Goal: Check status: Check status

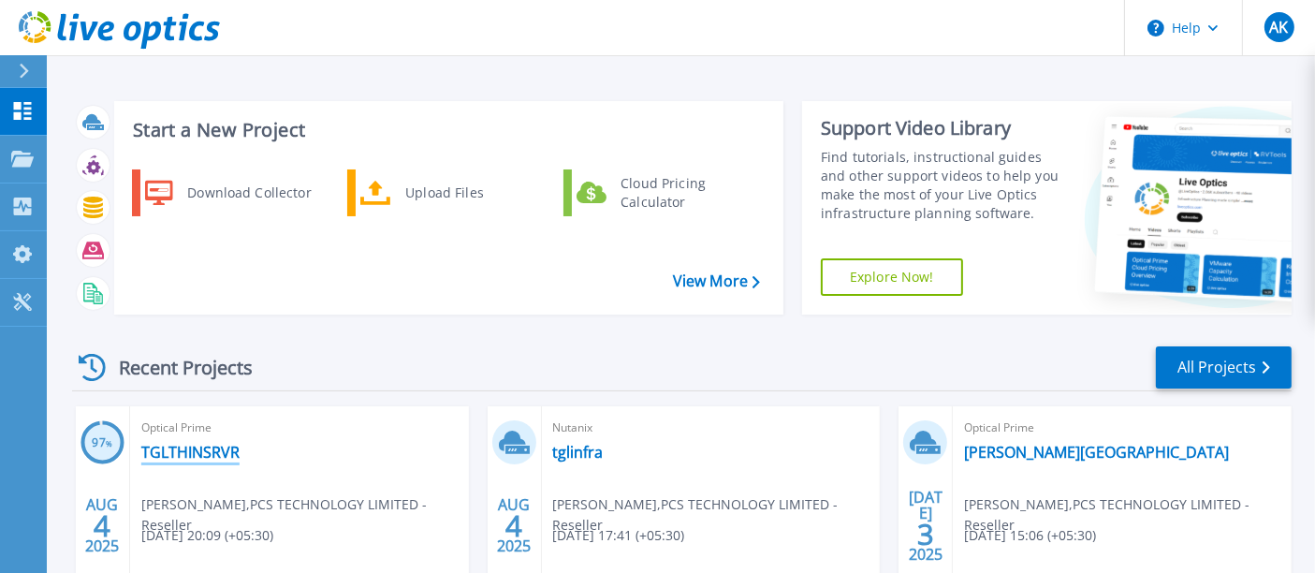
click at [213, 453] on link "TGLTHINSRVR" at bounding box center [190, 452] width 98 height 19
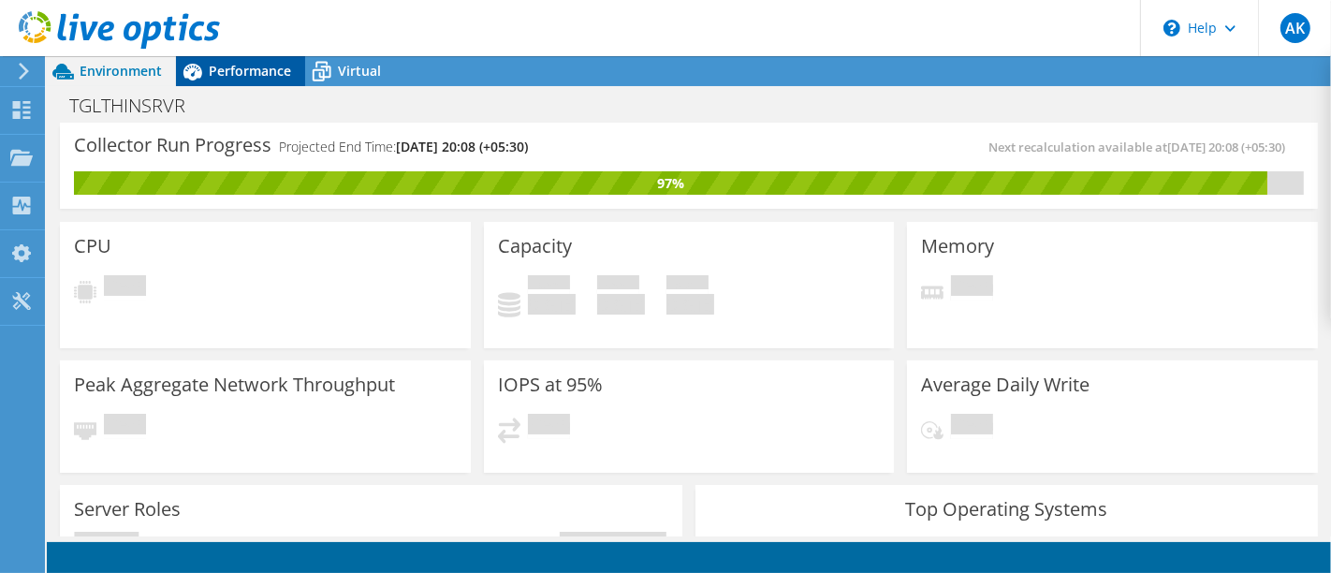
click at [231, 76] on span "Performance" at bounding box center [250, 71] width 82 height 18
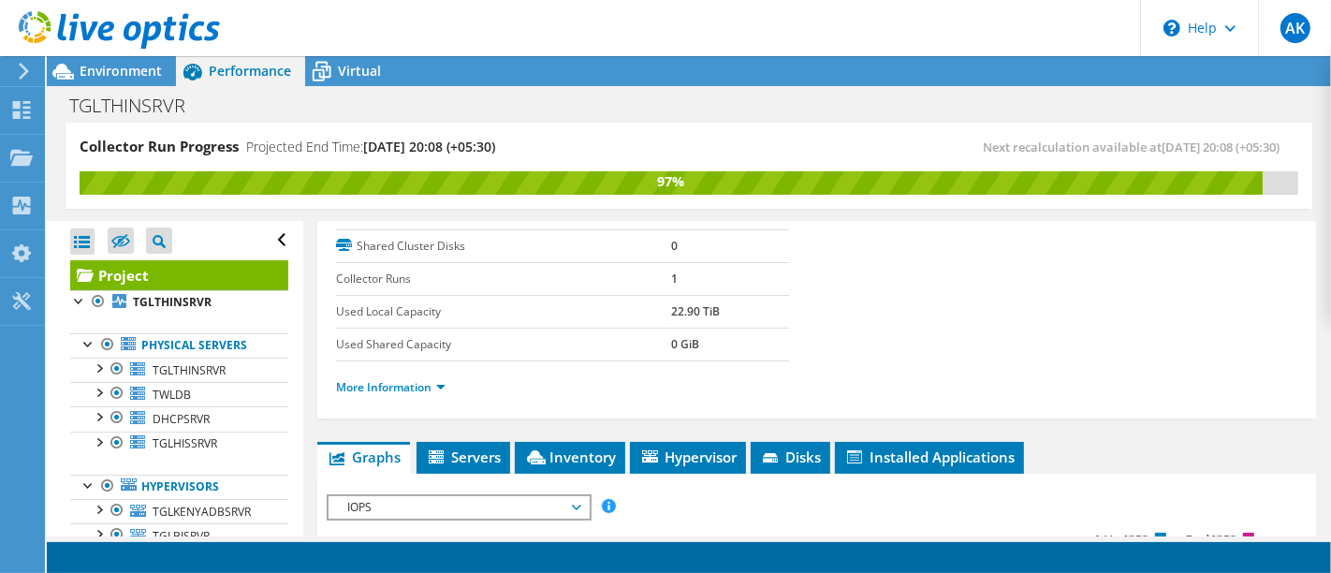
scroll to position [553, 0]
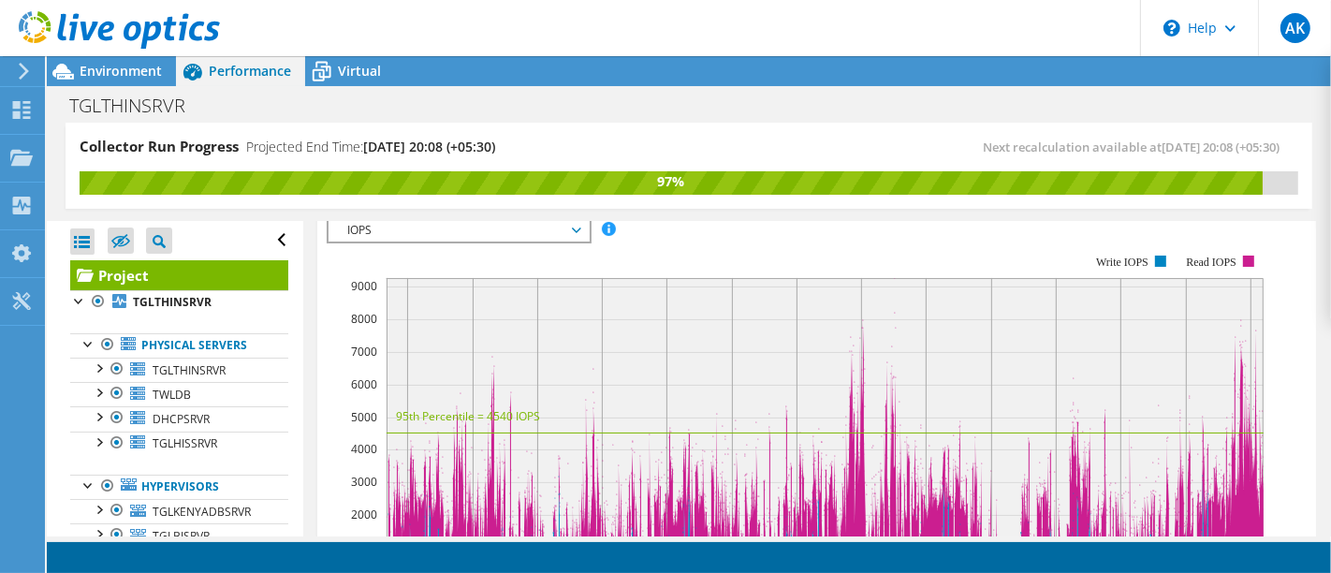
click at [1322, 221] on article "Project Details Prepared for: Amit Khanvilkar, amit@pcst.in Account PCS TECHNOL…" at bounding box center [817, 379] width 1028 height 316
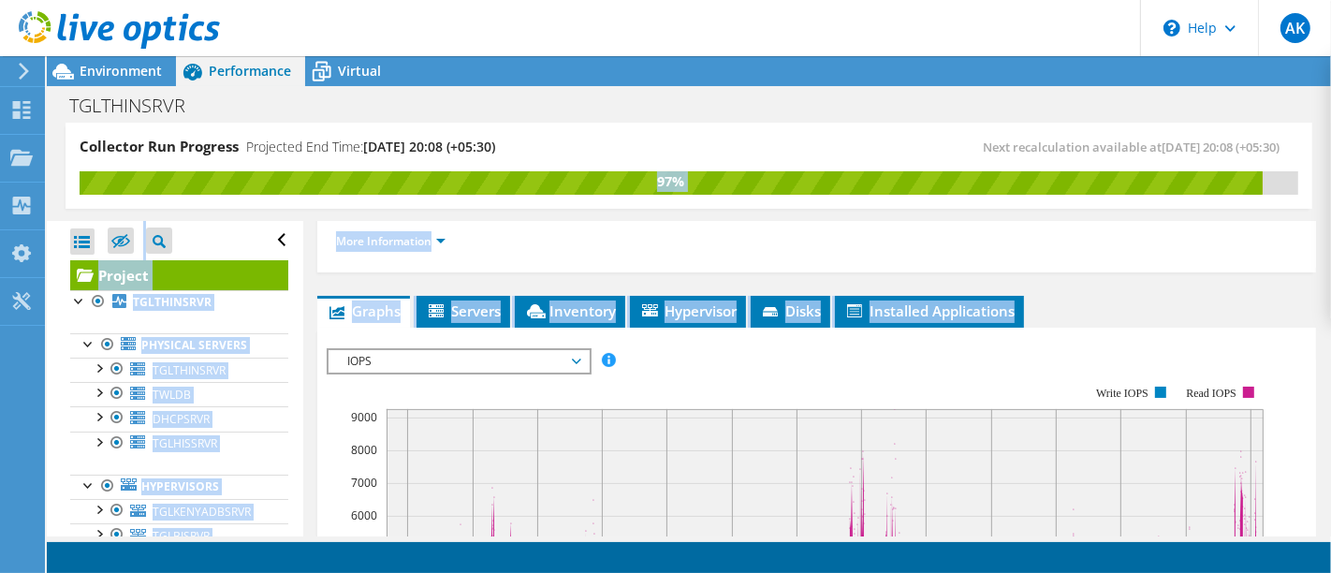
click at [1322, 221] on article "Project Details Prepared for: Amit Khanvilkar, amit@pcst.in Account PCS TECHNOL…" at bounding box center [817, 379] width 1028 height 316
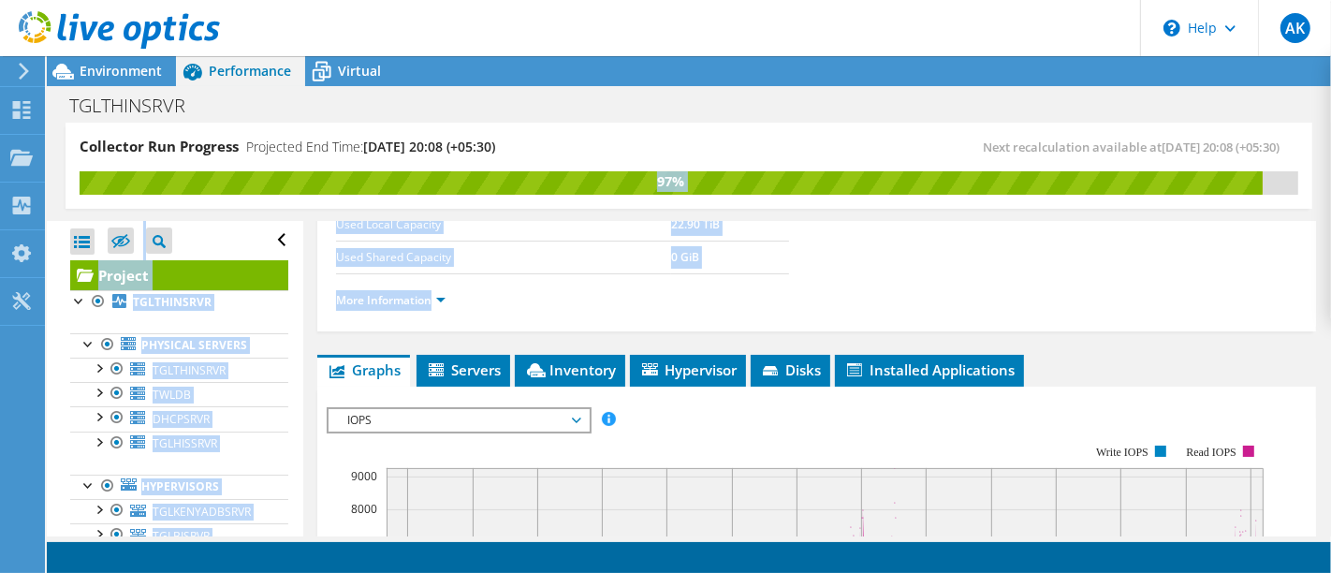
scroll to position [247, 0]
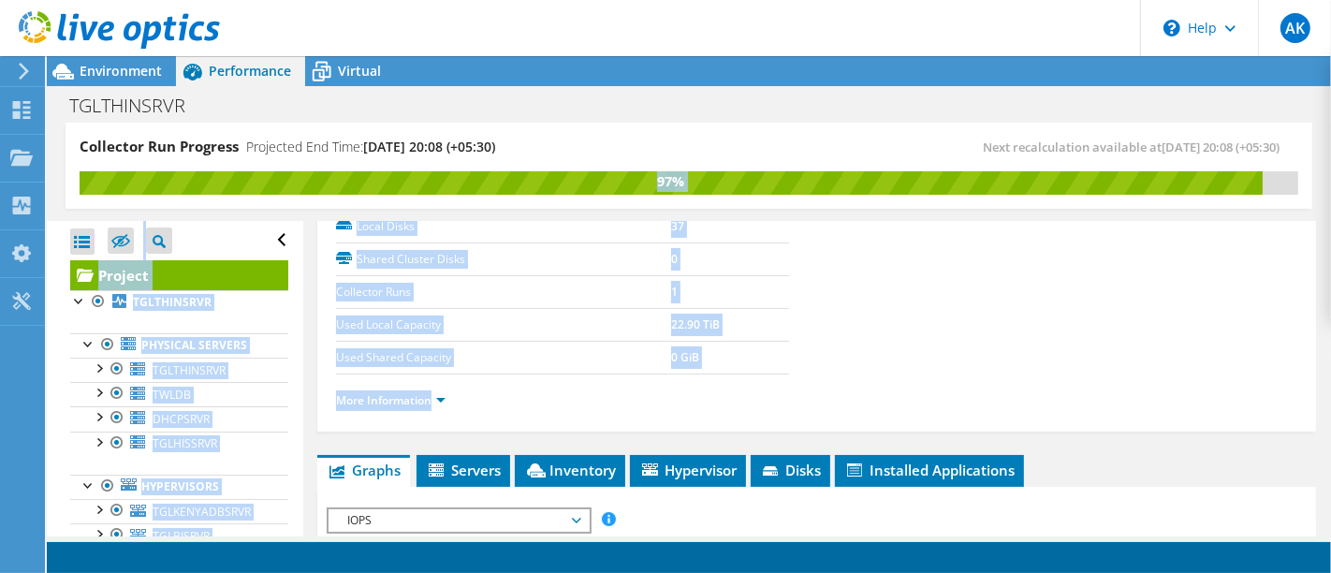
click at [1322, 221] on article "Project Details Prepared for: Amit Khanvilkar, amit@pcst.in Account PCS TECHNOL…" at bounding box center [817, 379] width 1028 height 316
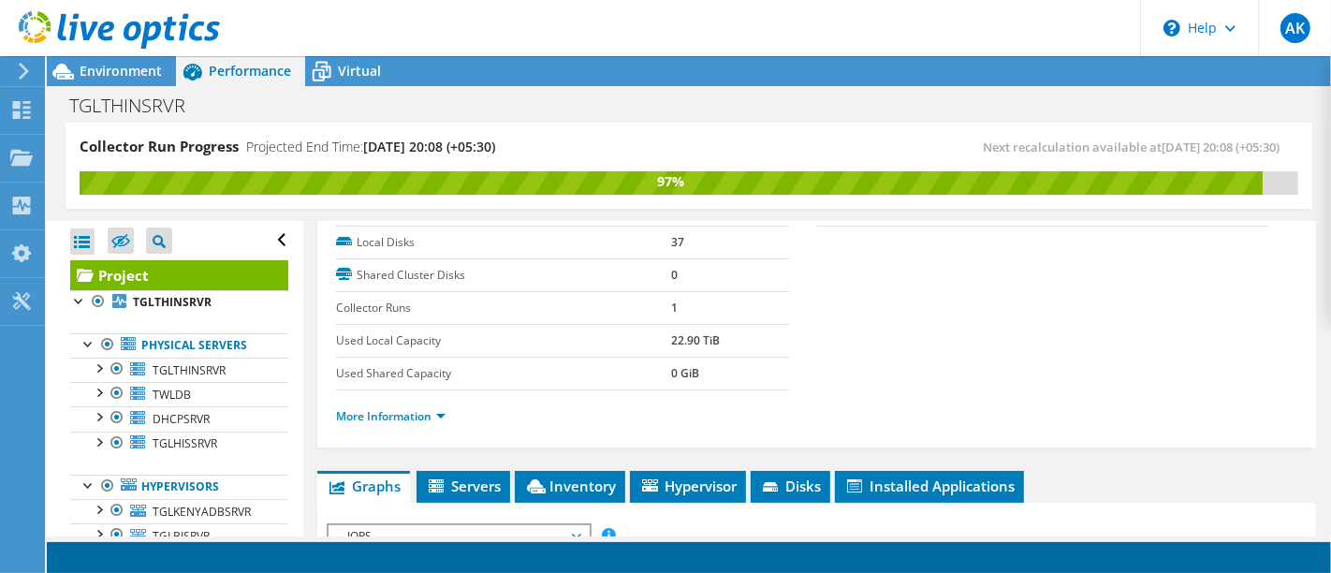
click at [1322, 221] on article "Project Details Prepared for: Amit Khanvilkar, amit@pcst.in Account PCS TECHNOL…" at bounding box center [817, 379] width 1028 height 316
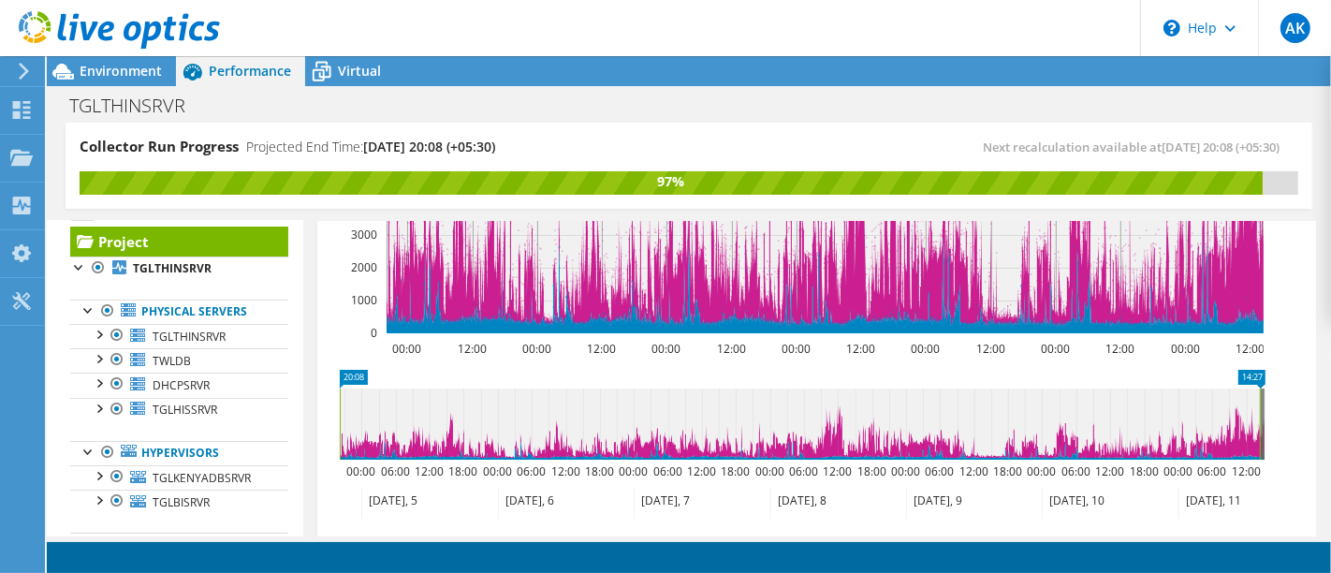
scroll to position [997, 0]
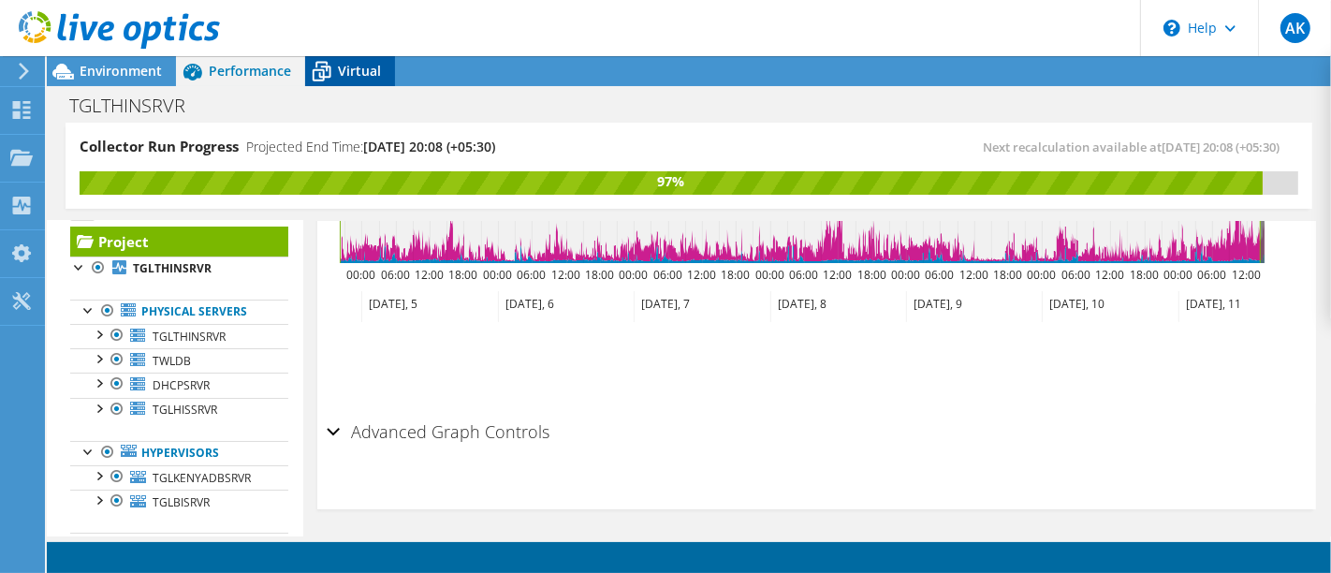
click at [355, 74] on span "Virtual" at bounding box center [359, 71] width 43 height 18
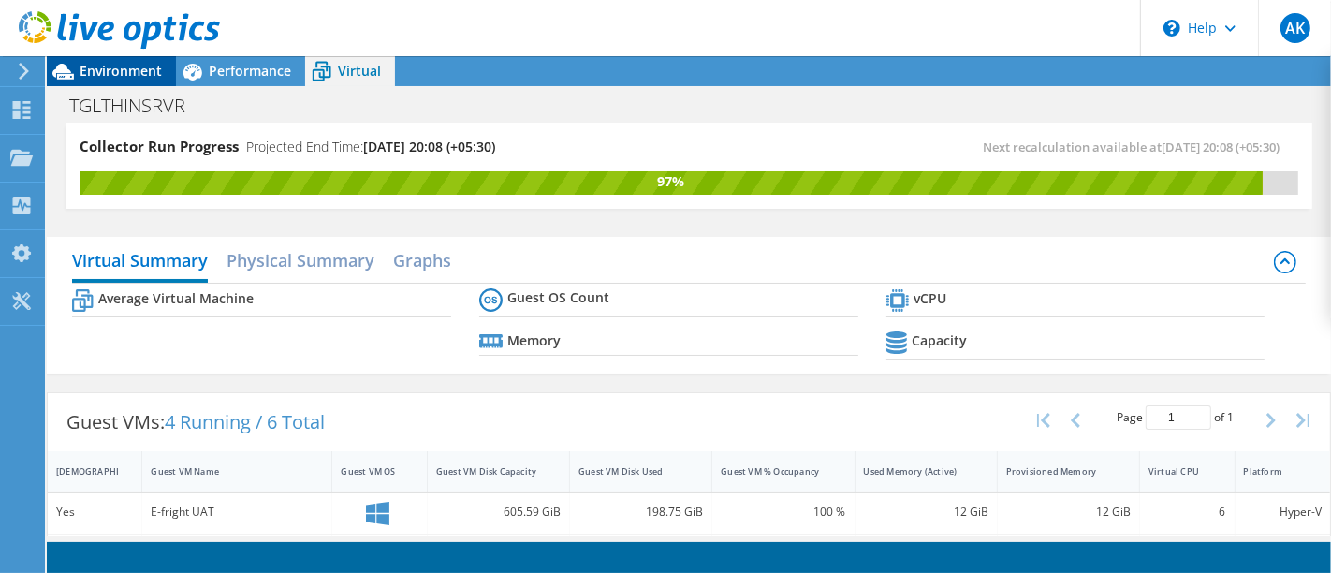
click at [127, 68] on span "Environment" at bounding box center [121, 71] width 82 height 18
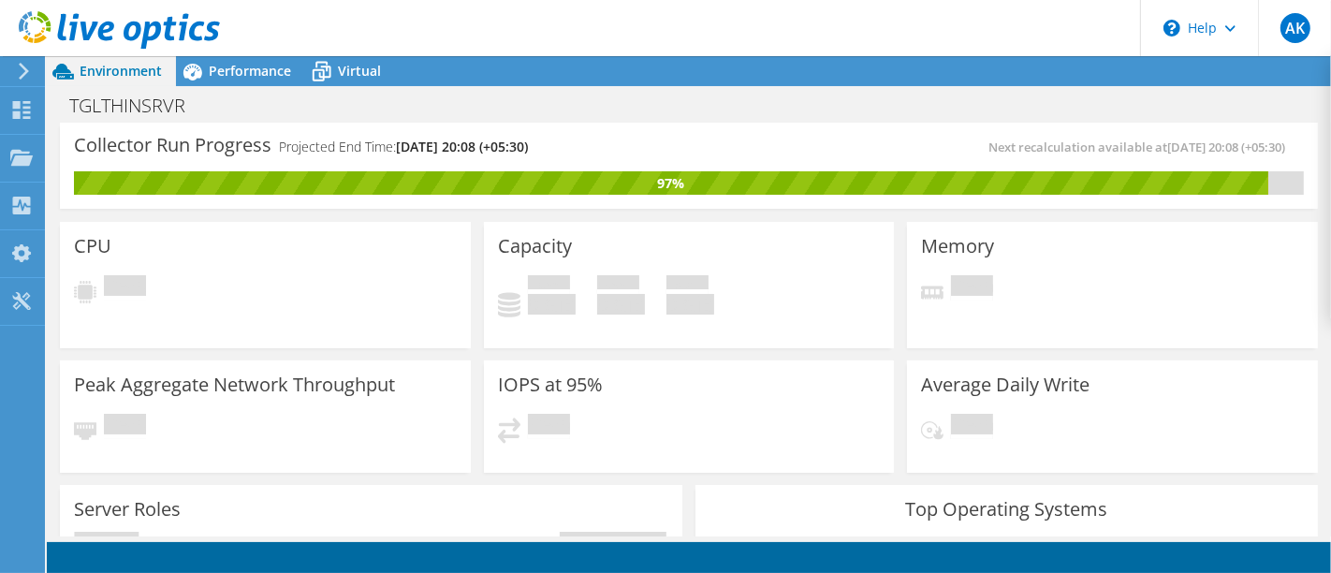
click at [237, 88] on div "TGLTHINSRVR Print" at bounding box center [689, 105] width 1285 height 35
click at [248, 70] on span "Performance" at bounding box center [250, 71] width 82 height 18
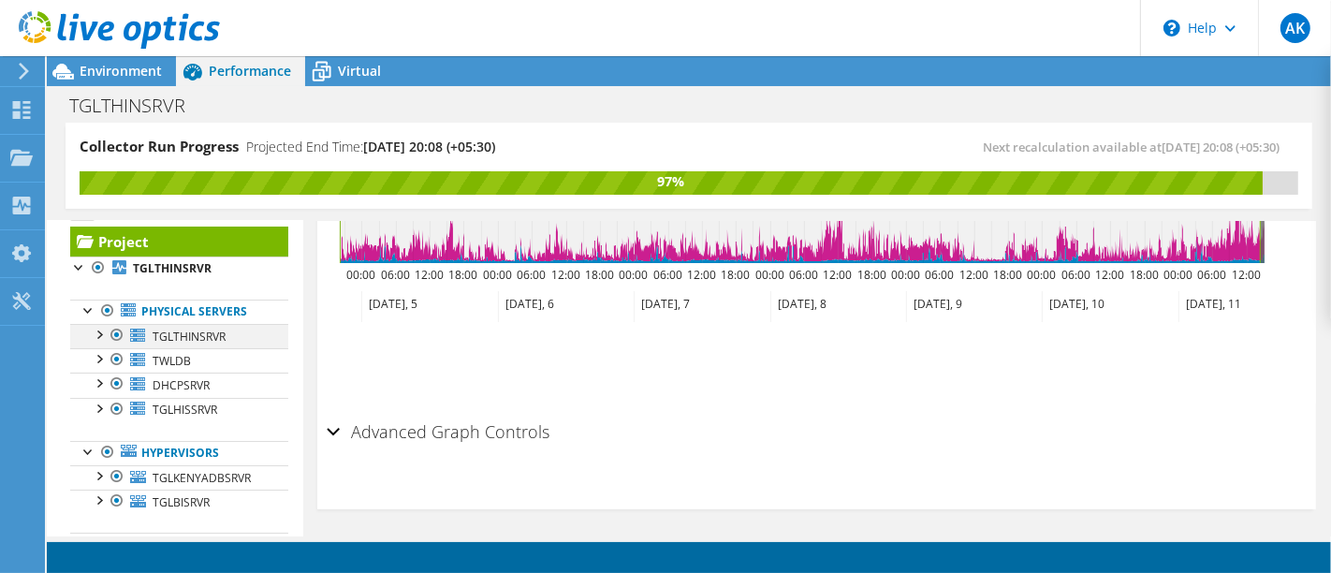
click at [98, 336] on div at bounding box center [98, 333] width 19 height 19
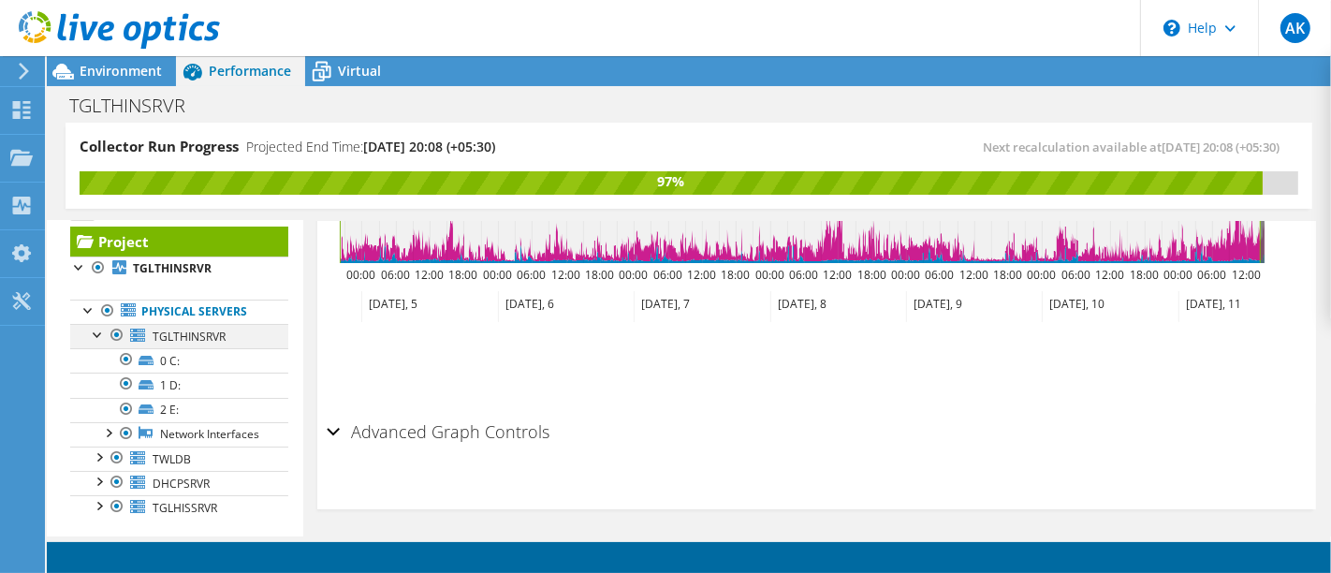
click at [98, 336] on div at bounding box center [98, 333] width 19 height 19
